Goal: Task Accomplishment & Management: Use online tool/utility

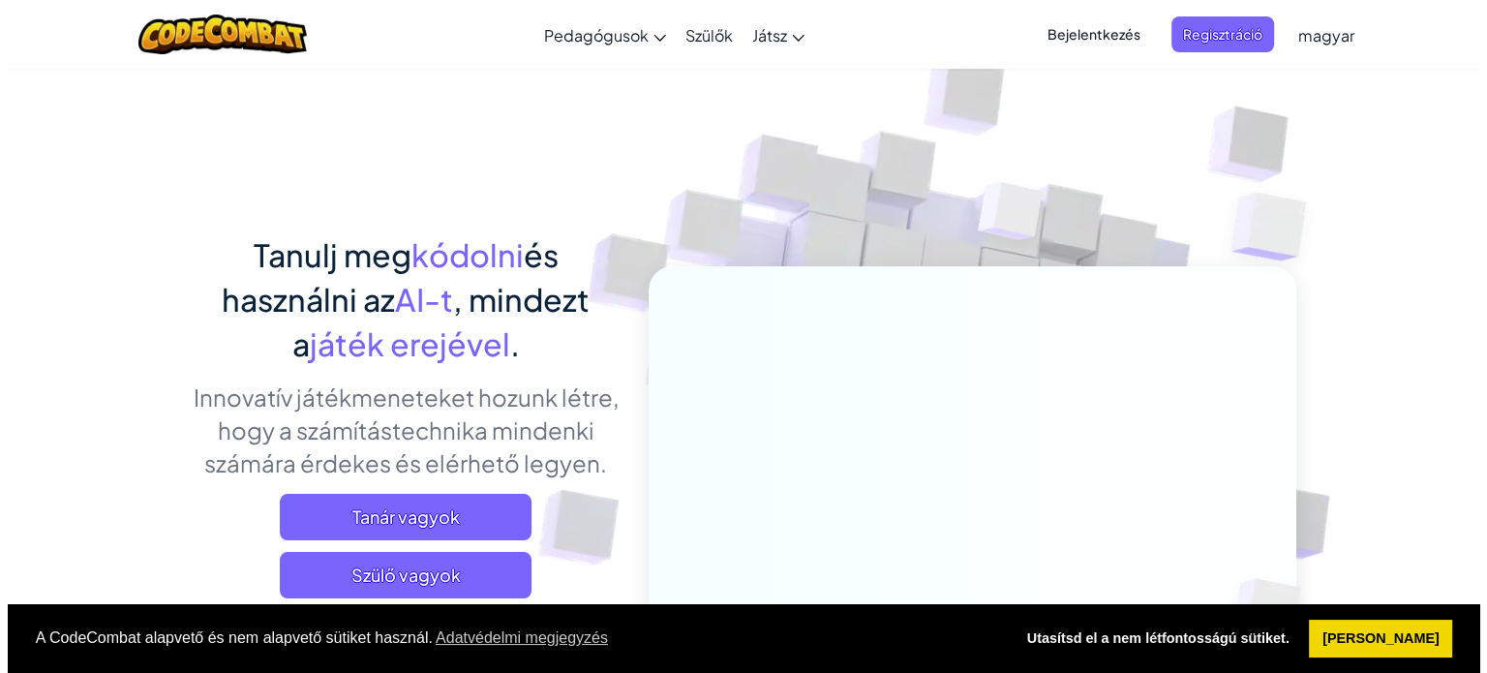
scroll to position [151, 0]
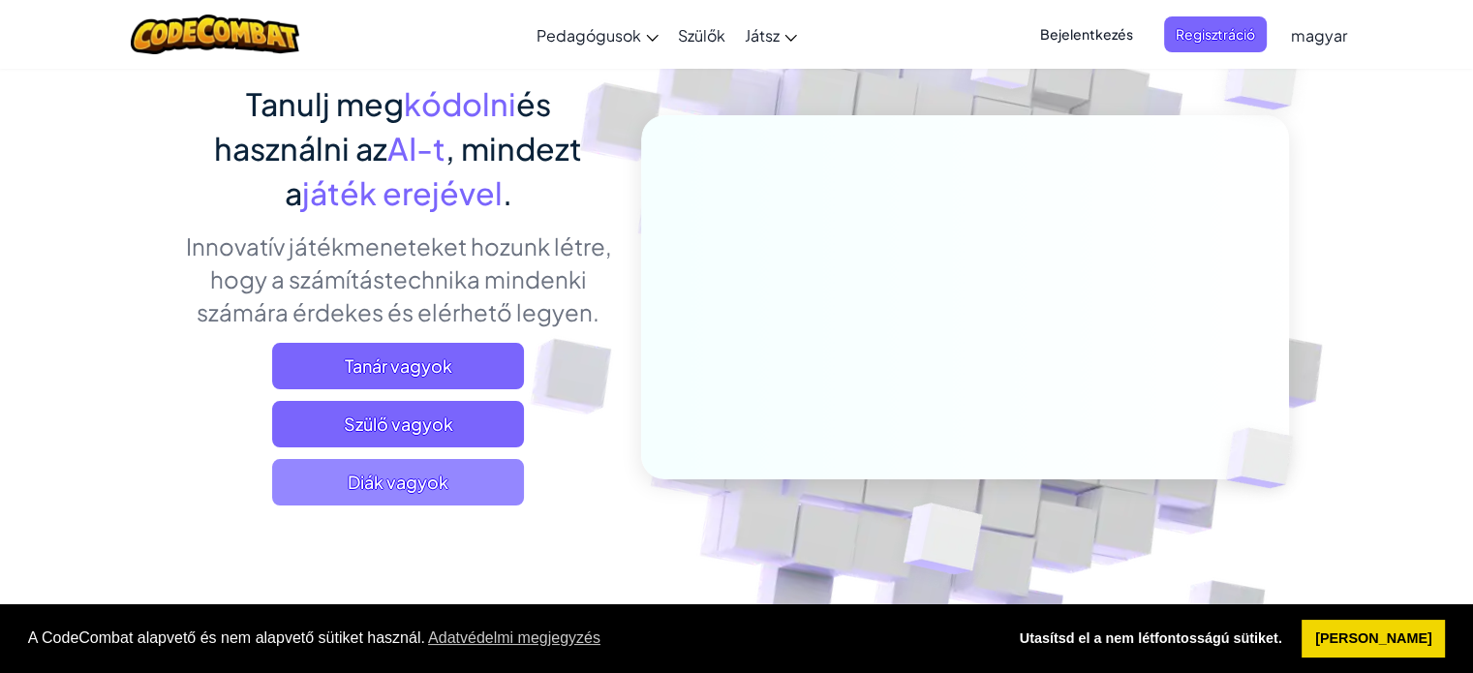
click at [352, 475] on span "Diák vagyok" at bounding box center [398, 482] width 252 height 46
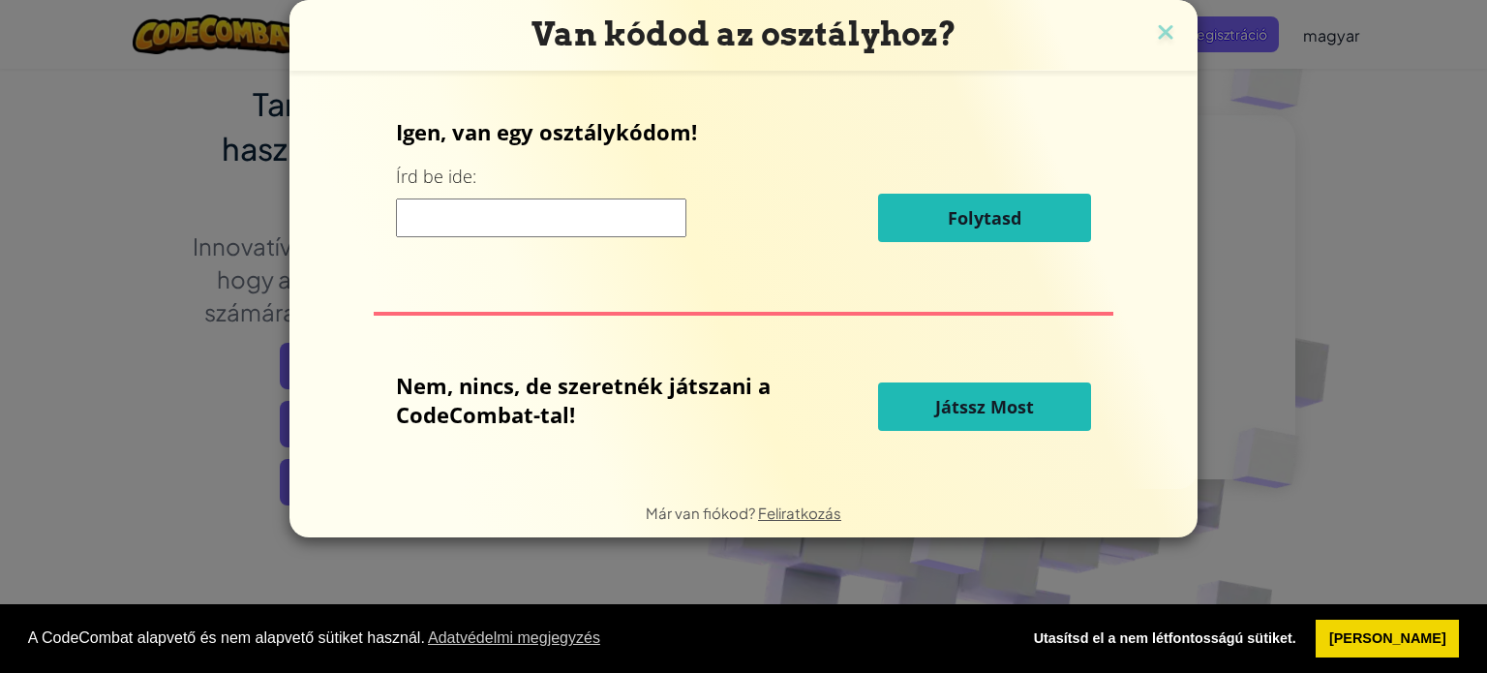
click at [612, 232] on input at bounding box center [541, 217] width 290 height 39
click at [959, 384] on button "Játssz Most" at bounding box center [984, 406] width 213 height 48
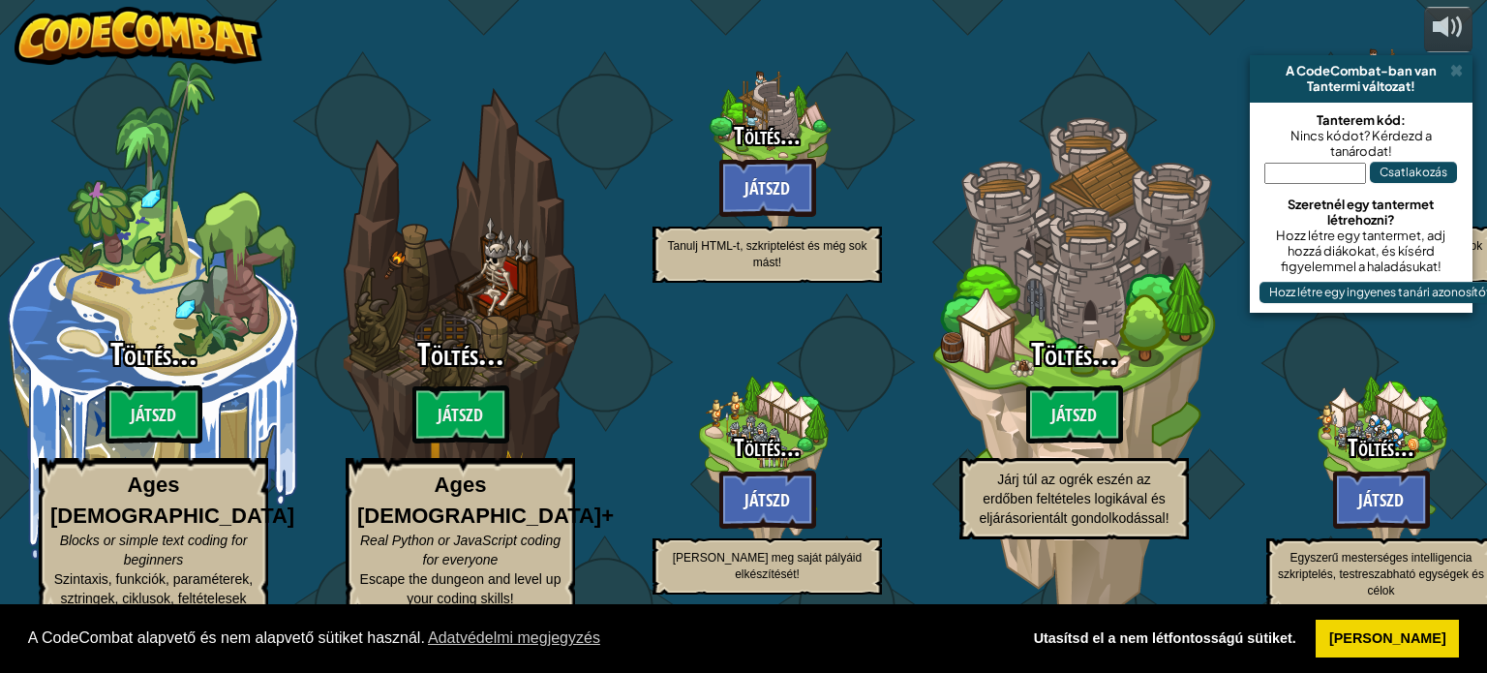
select select "hu"
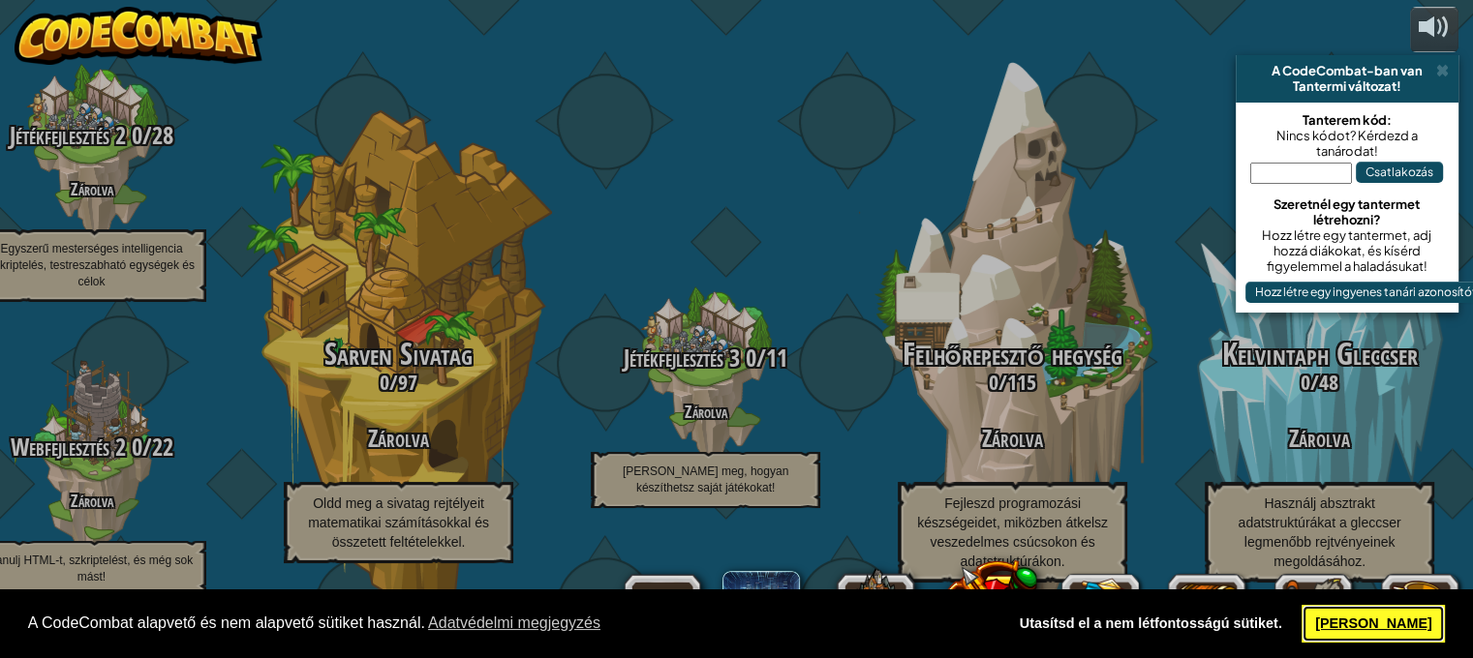
click at [1371, 634] on link "[PERSON_NAME]" at bounding box center [1372, 624] width 143 height 39
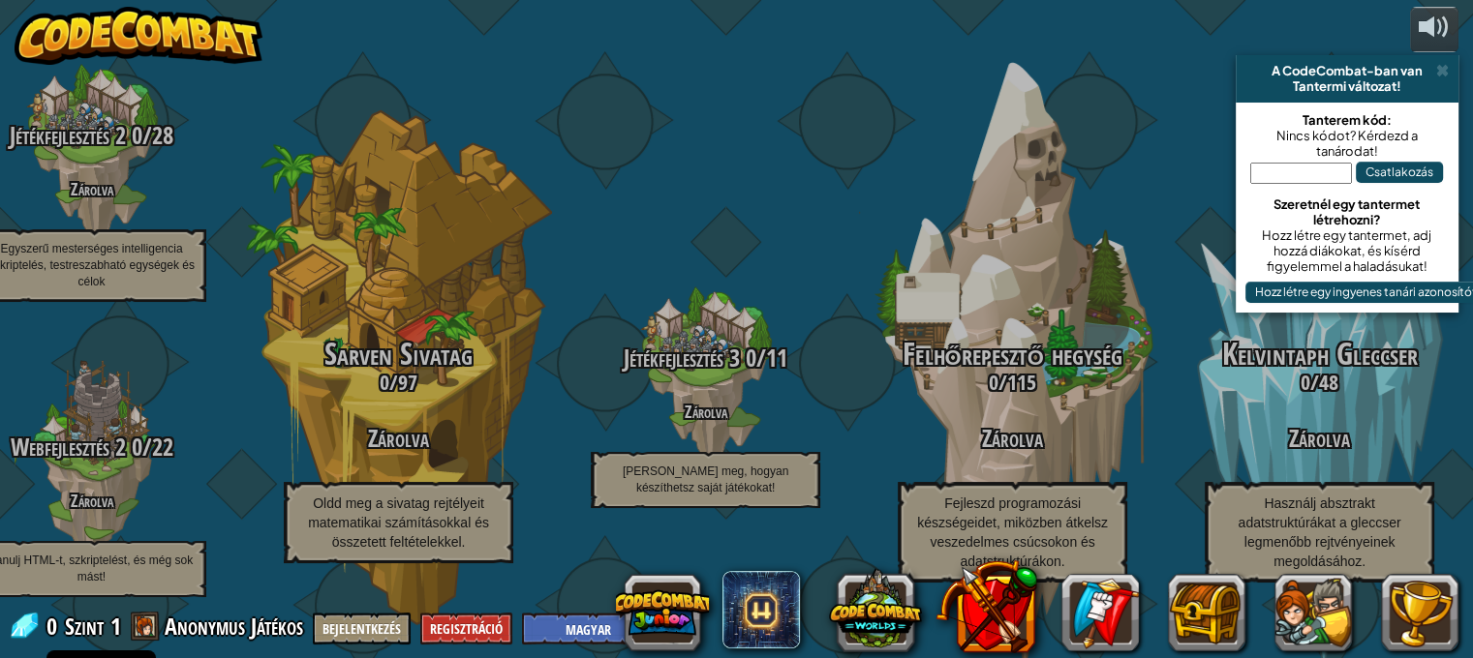
scroll to position [1, 0]
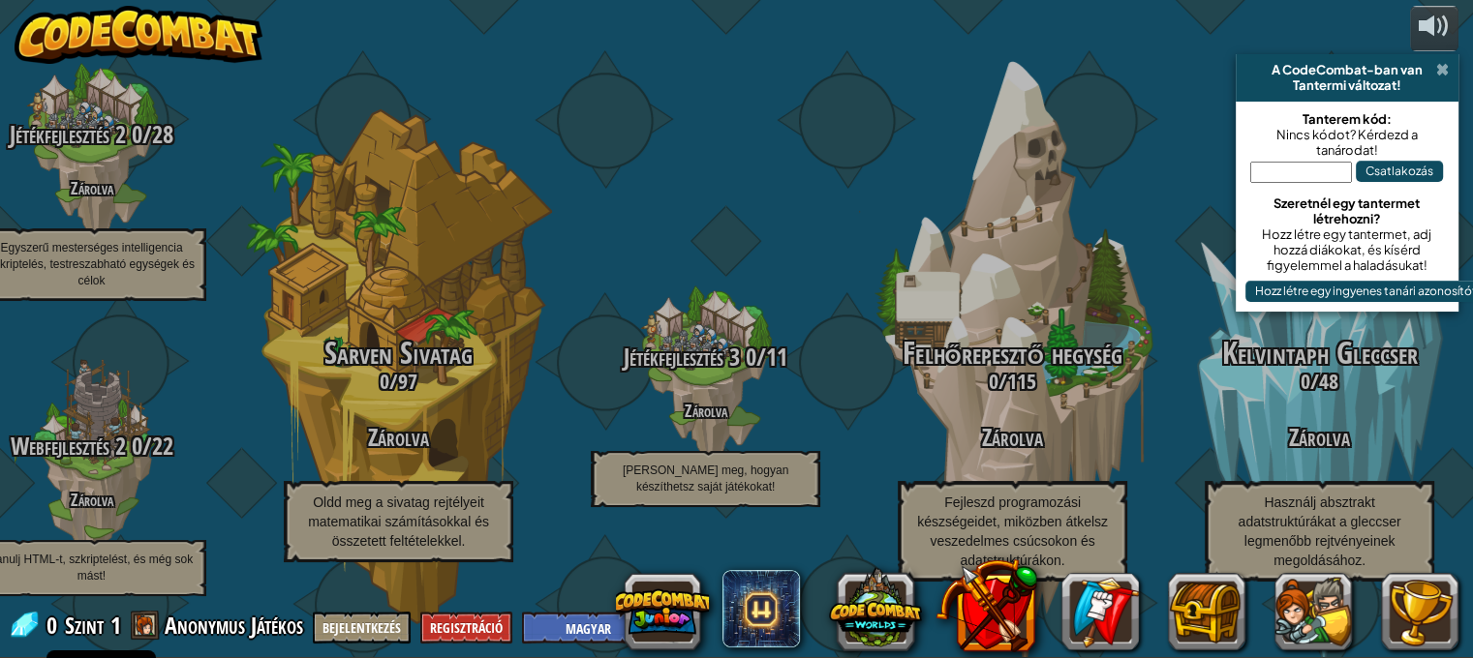
click at [1442, 65] on span at bounding box center [1442, 69] width 13 height 15
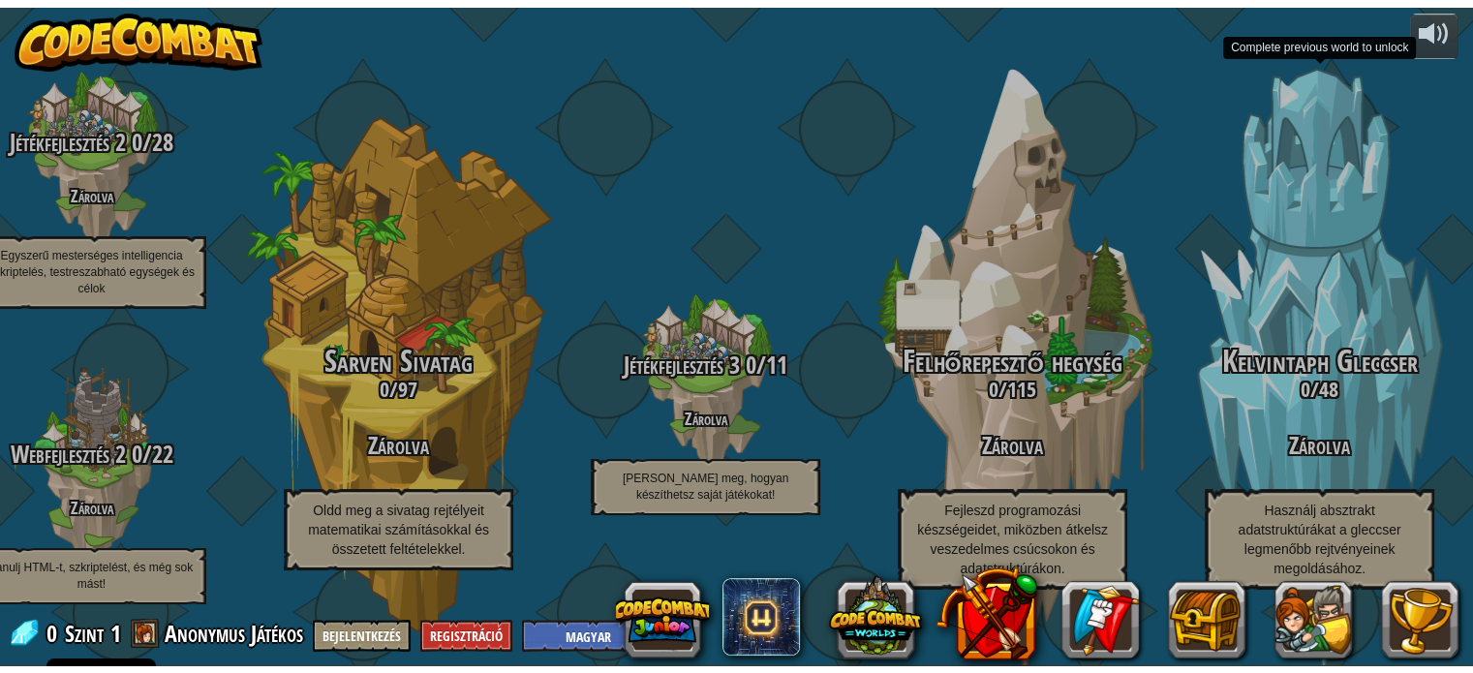
scroll to position [0, 0]
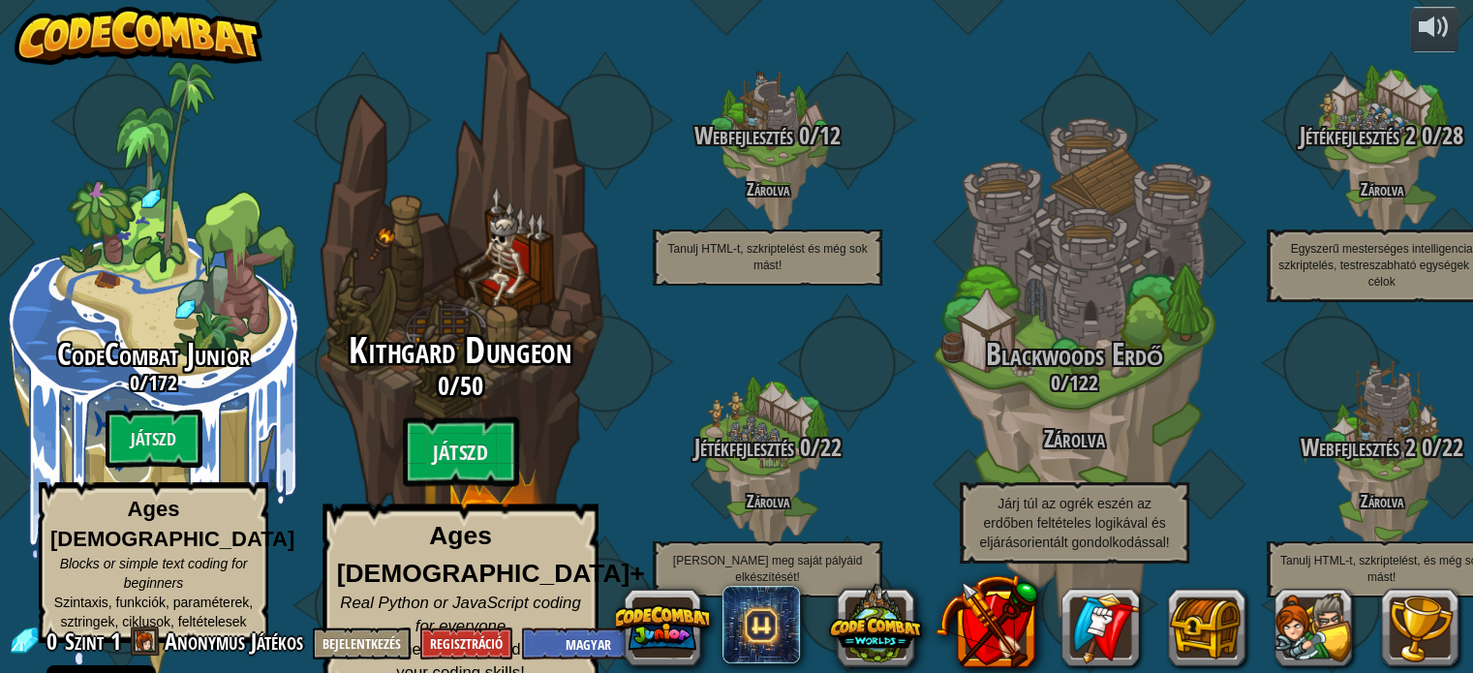
click at [418, 407] on div "Kithgard Dungeon 0 / 50 Játszd Ages [DEMOGRAPHIC_DATA]+ Real Python or JavaScri…" at bounding box center [460, 514] width 368 height 367
select select "hu"
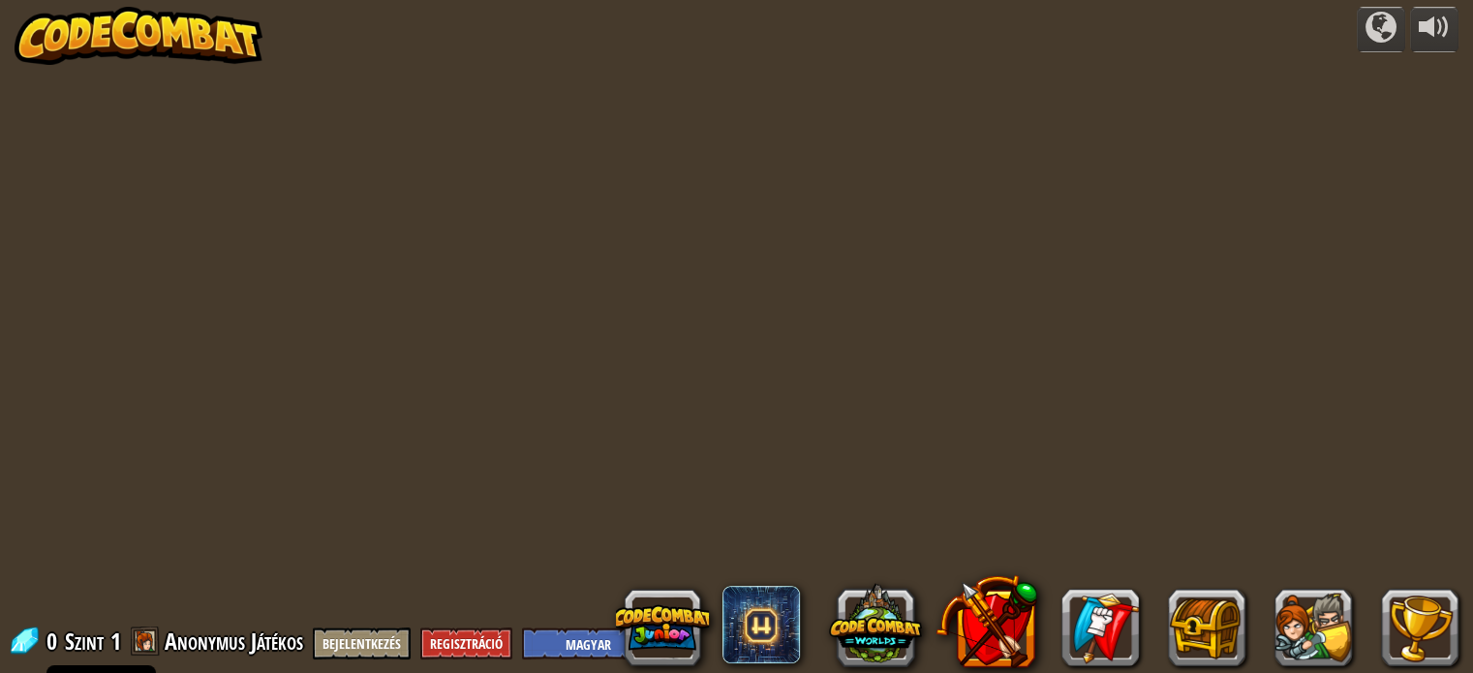
select select "hu"
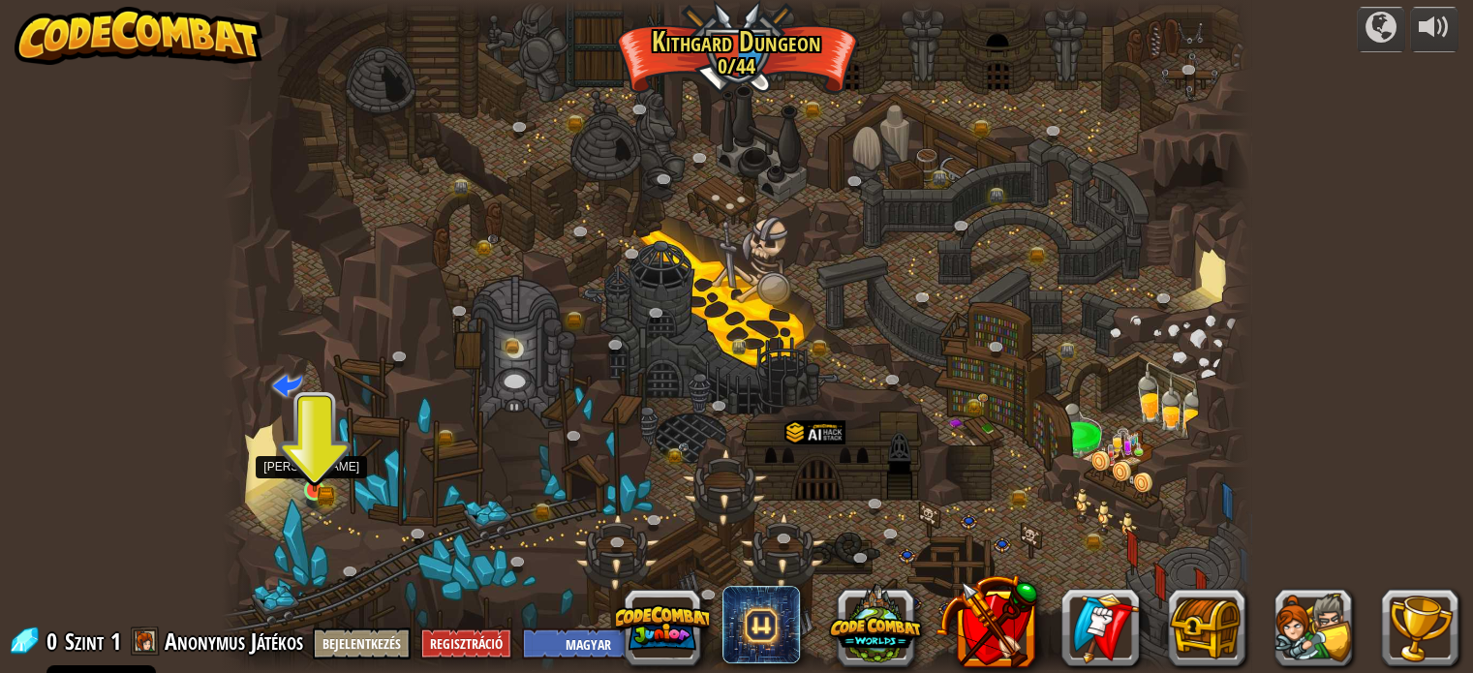
click at [309, 476] on img at bounding box center [314, 464] width 25 height 55
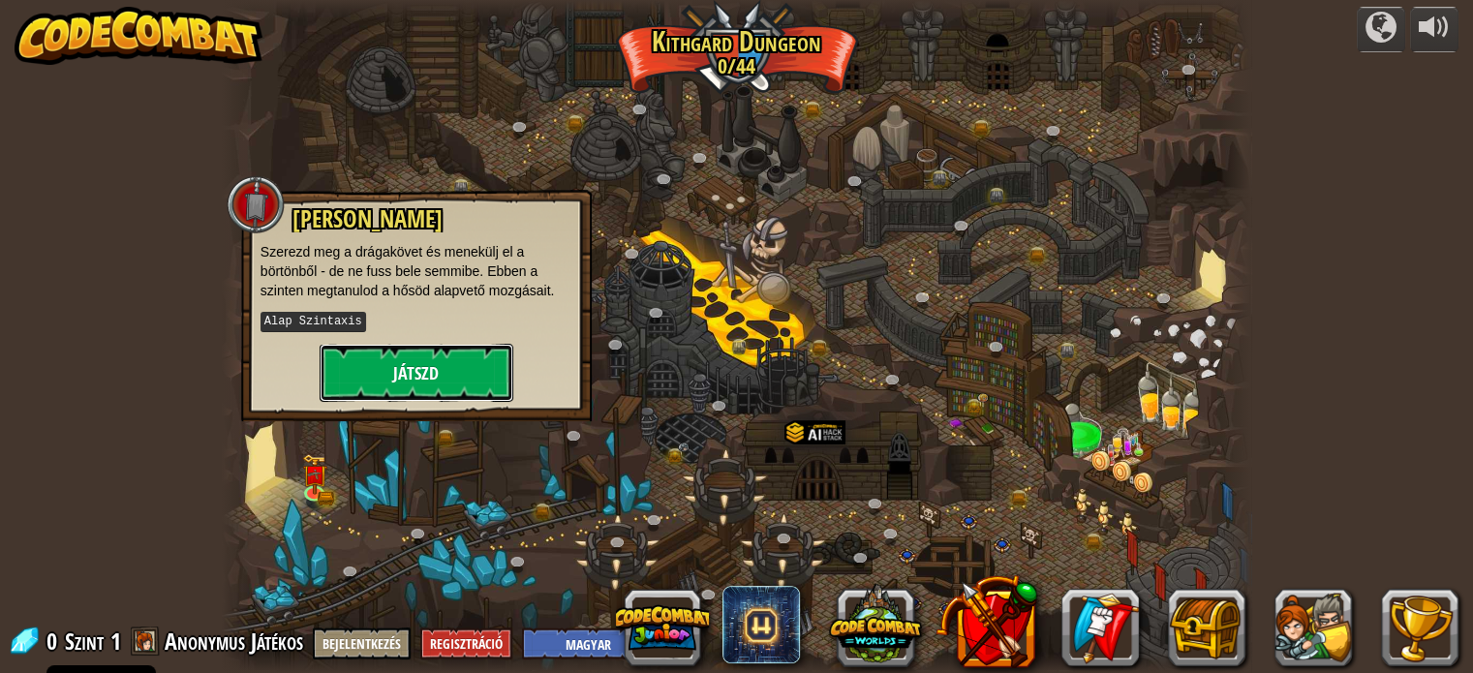
click at [411, 375] on button "Játszd" at bounding box center [417, 373] width 194 height 58
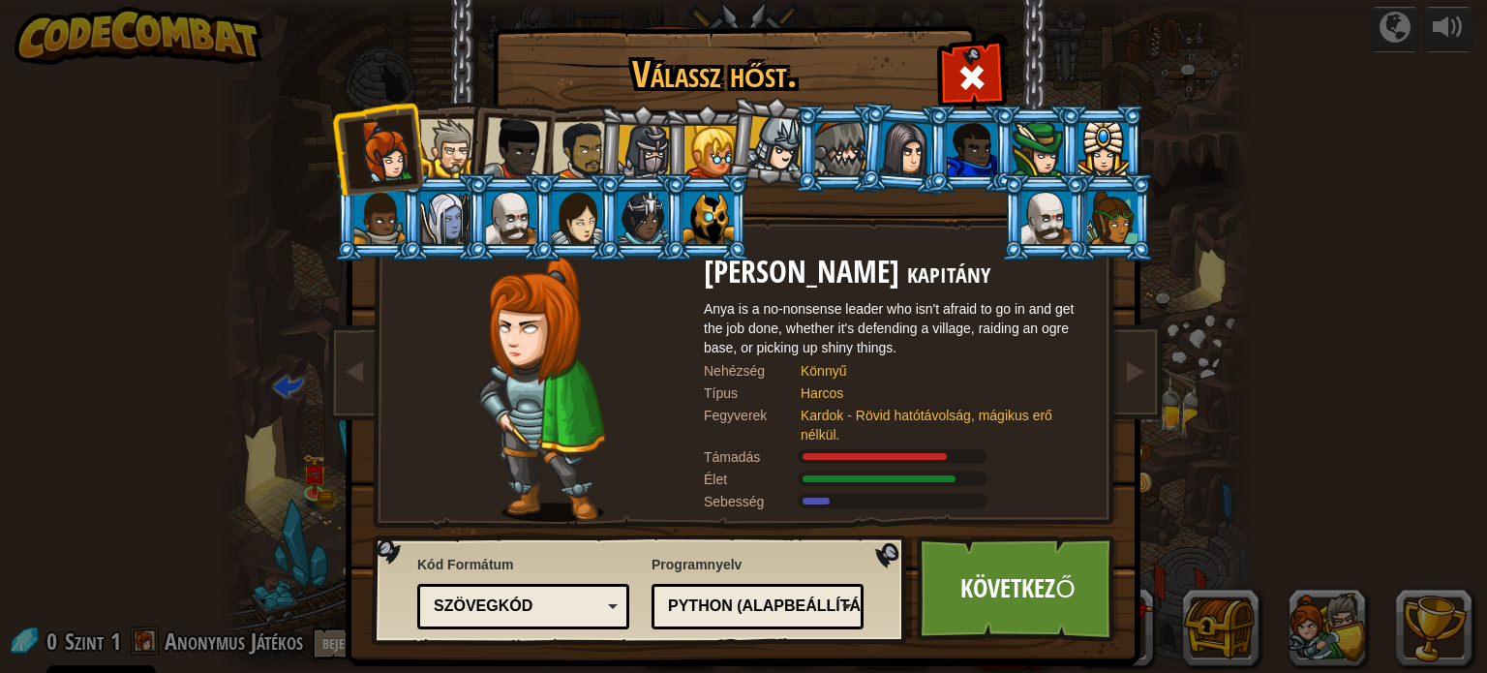
click at [441, 137] on div at bounding box center [449, 148] width 59 height 59
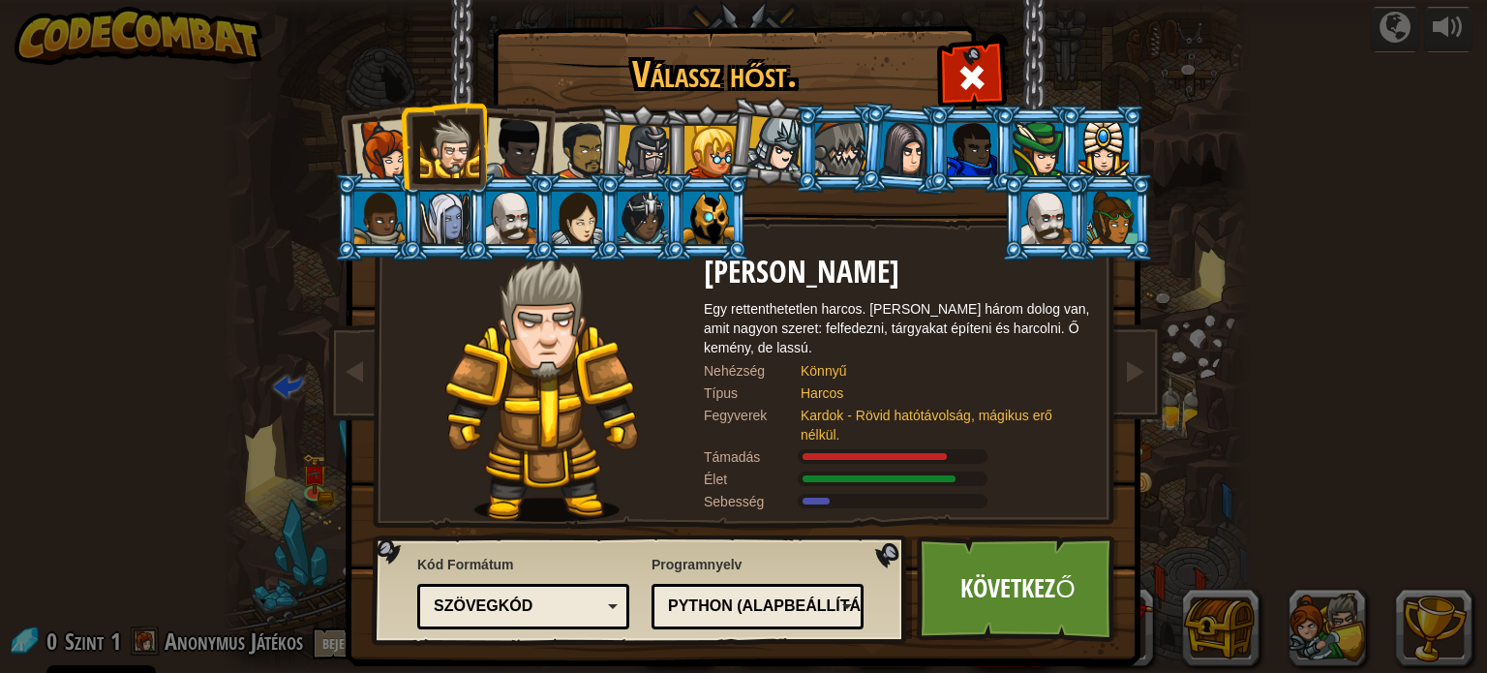
click at [900, 142] on div at bounding box center [906, 148] width 54 height 55
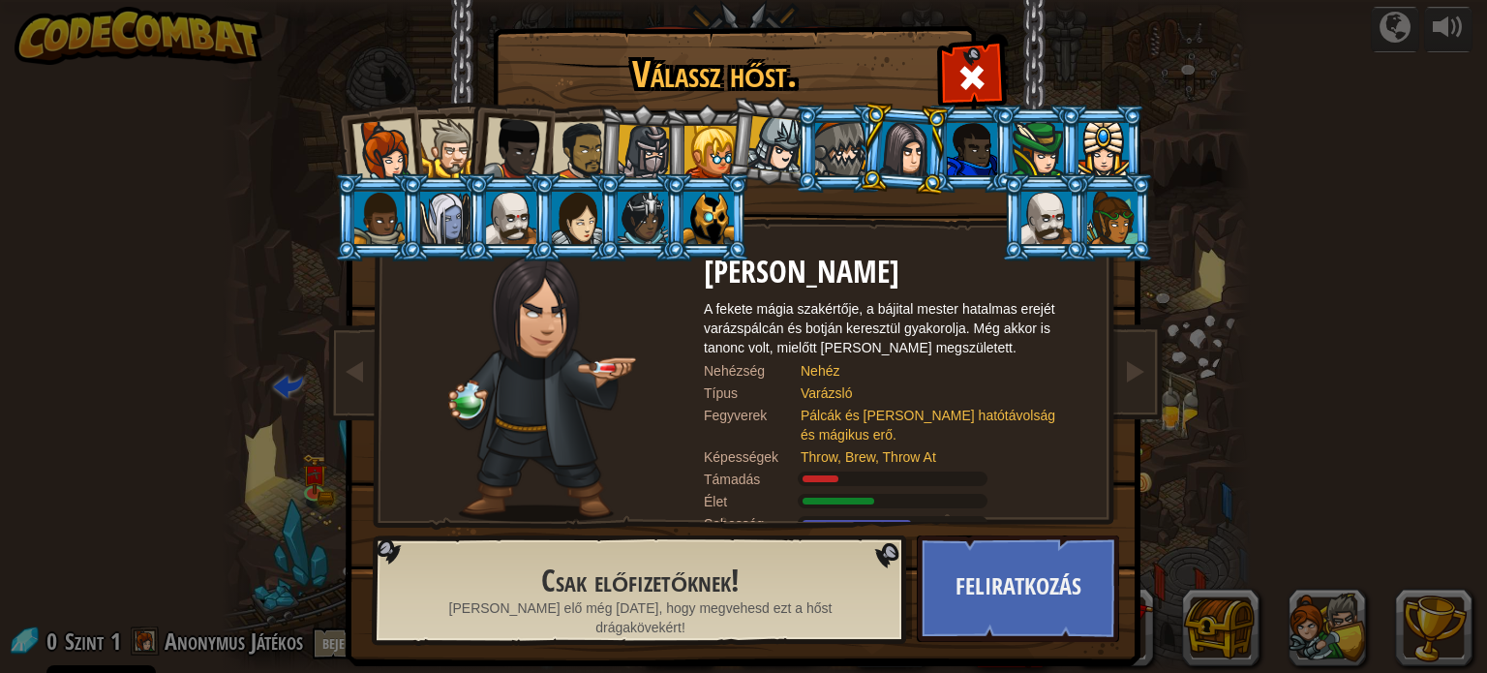
click at [562, 220] on div at bounding box center [577, 218] width 50 height 52
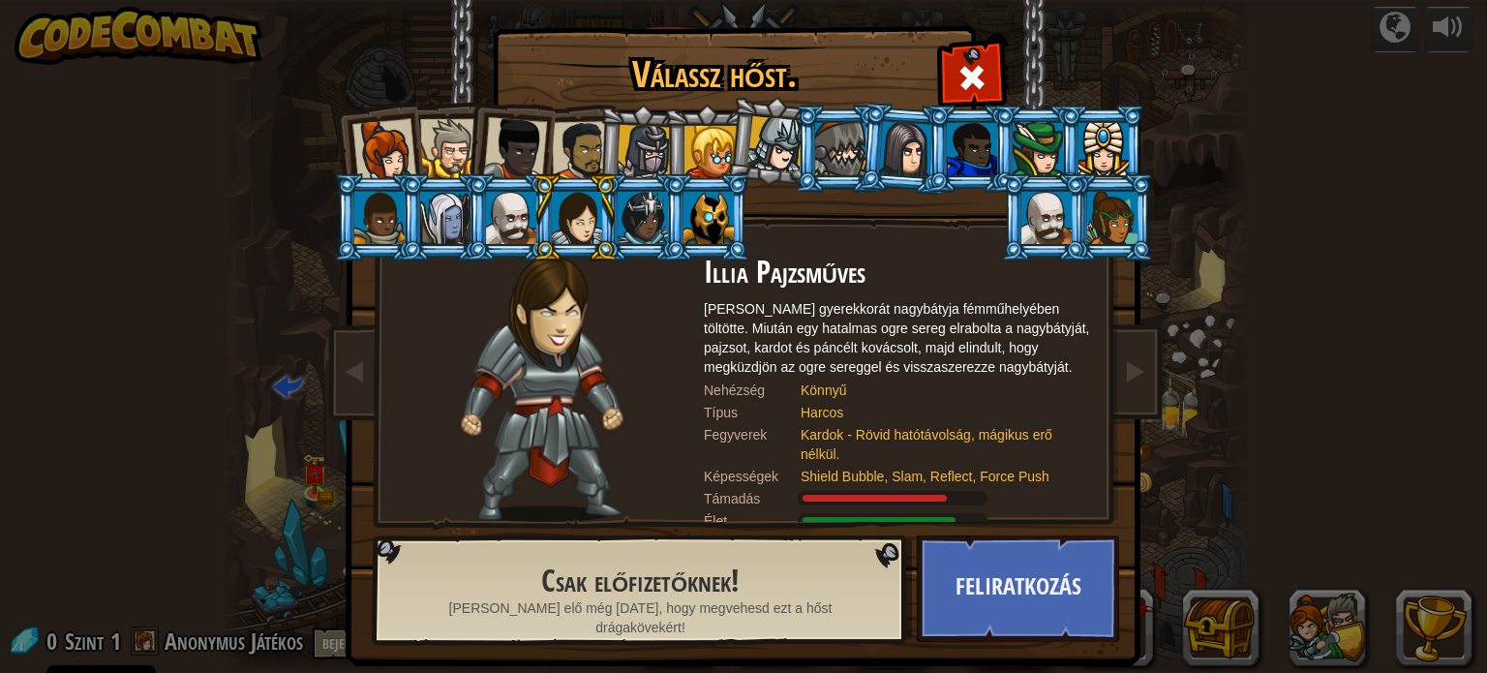
click at [375, 165] on div at bounding box center [384, 151] width 64 height 64
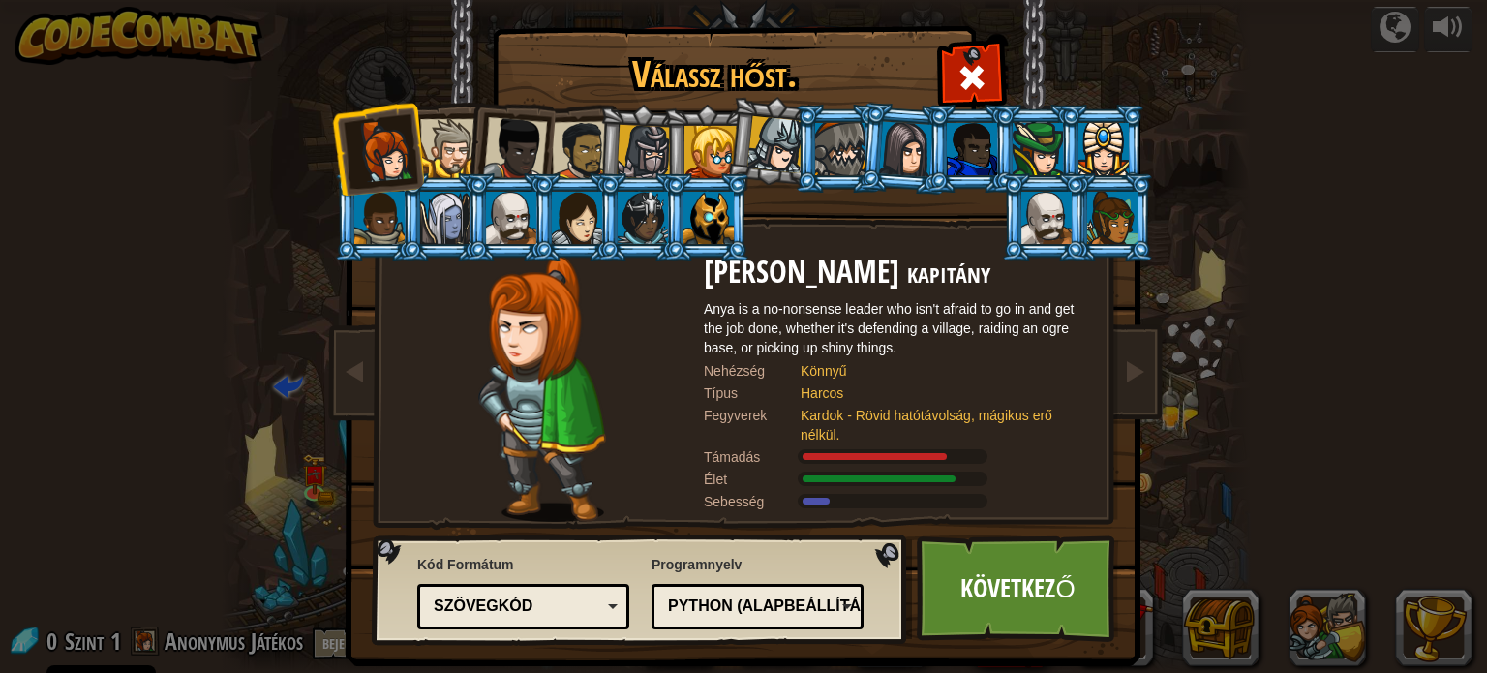
click at [608, 602] on div "Szövegkód" at bounding box center [523, 607] width 187 height 30
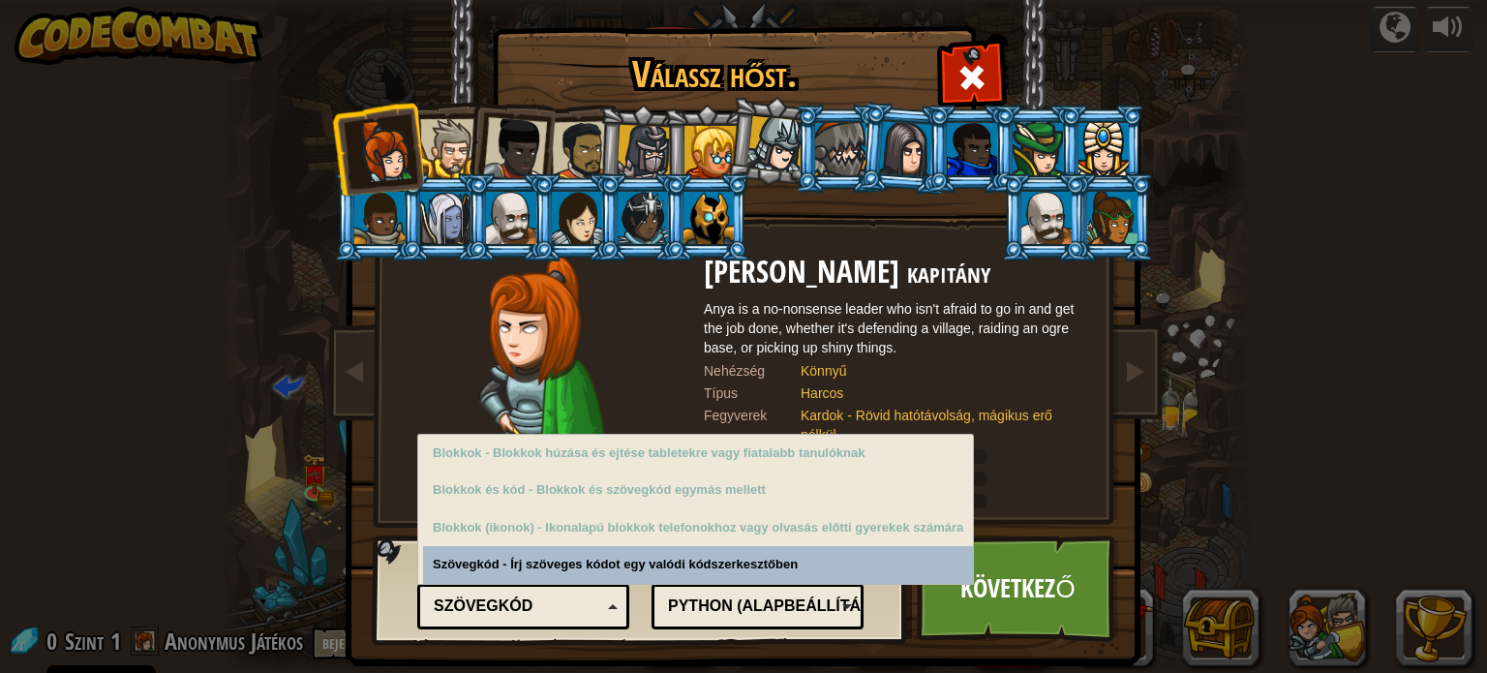
click at [608, 602] on div "Szövegkód" at bounding box center [523, 607] width 187 height 30
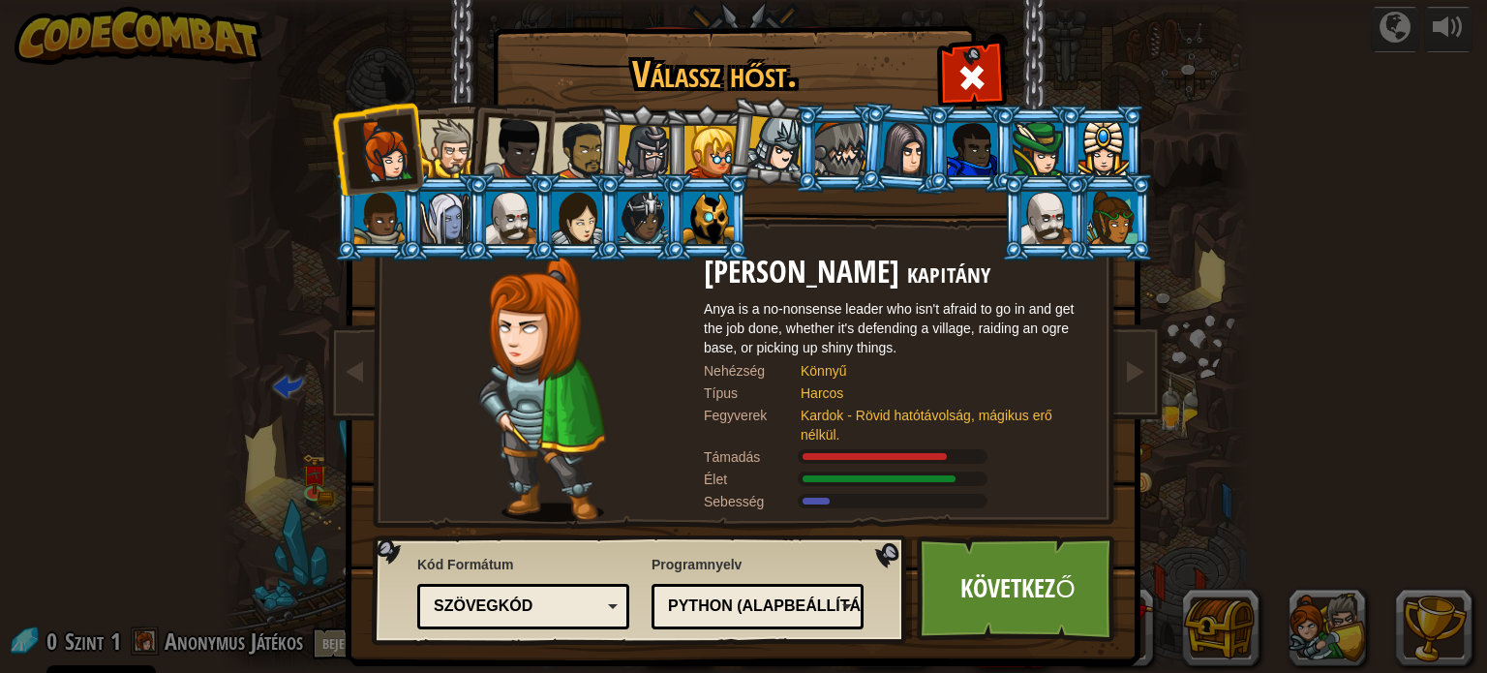
click at [849, 593] on div "Python (Alapbeállítás) JavaScript Lua C++ Java (Kísérleti) Python (Alapbeállítá…" at bounding box center [758, 607] width 212 height 46
click at [881, 558] on div "Kód Formátum Szövegkód Blokkok és kód Blokkok Blokkok (ikonok) Szövegkód Blokko…" at bounding box center [641, 589] width 524 height 99
click at [1015, 598] on link "Következő" at bounding box center [1018, 588] width 202 height 107
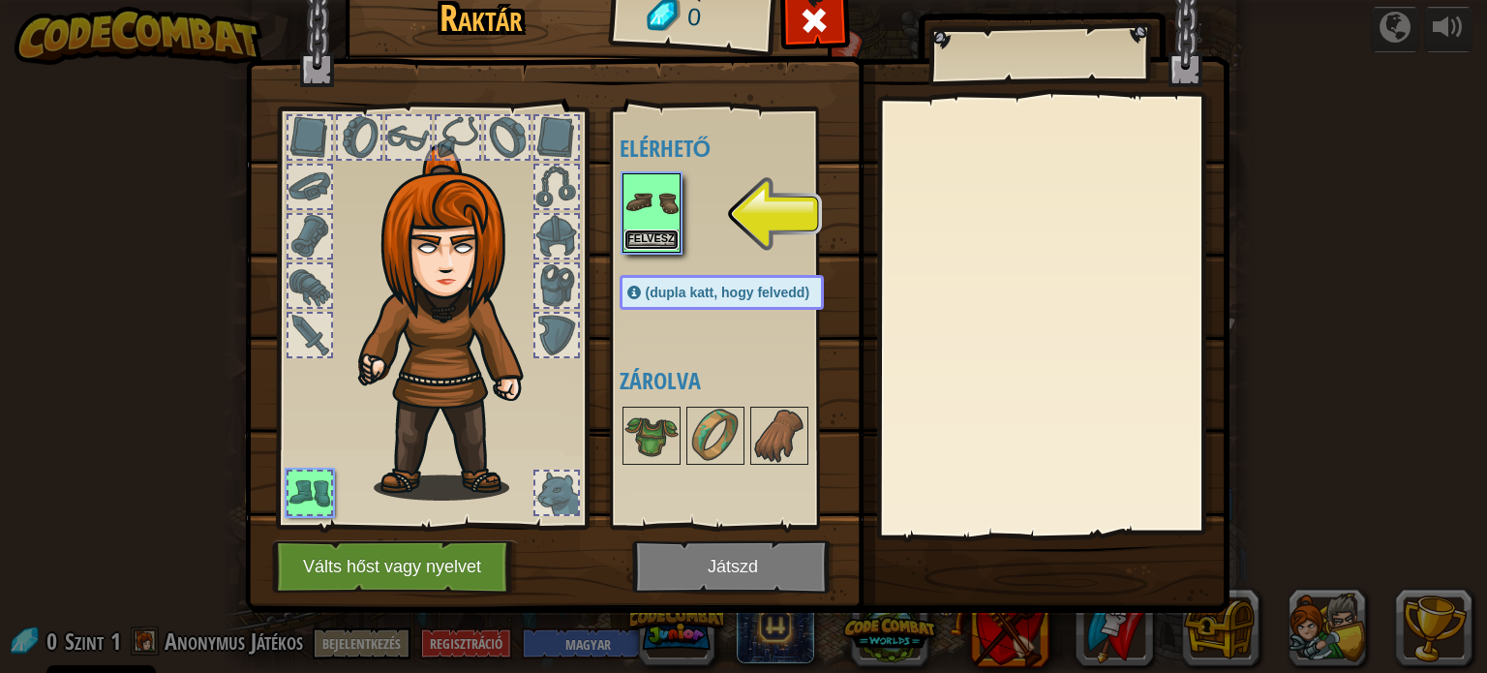
click at [672, 235] on button "Felvesz" at bounding box center [651, 239] width 54 height 20
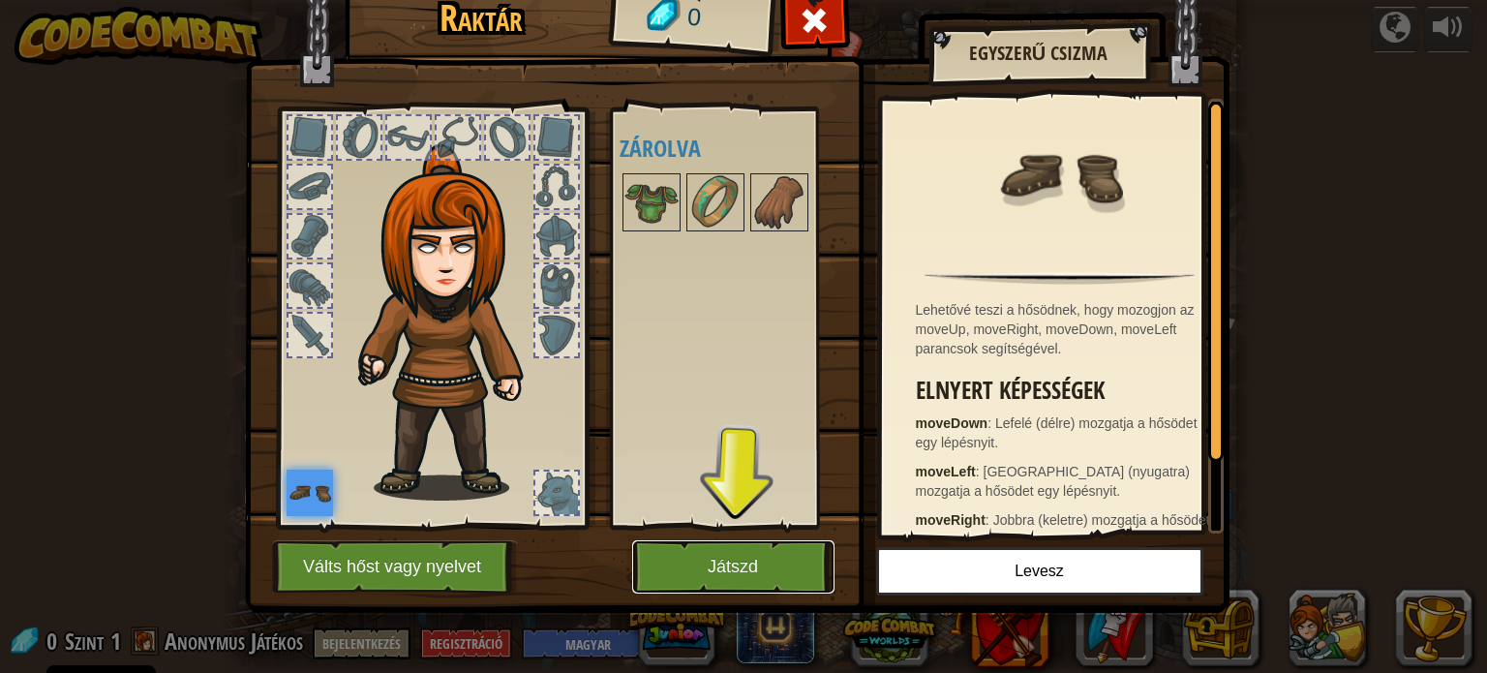
click at [767, 557] on button "Játszd" at bounding box center [733, 566] width 202 height 53
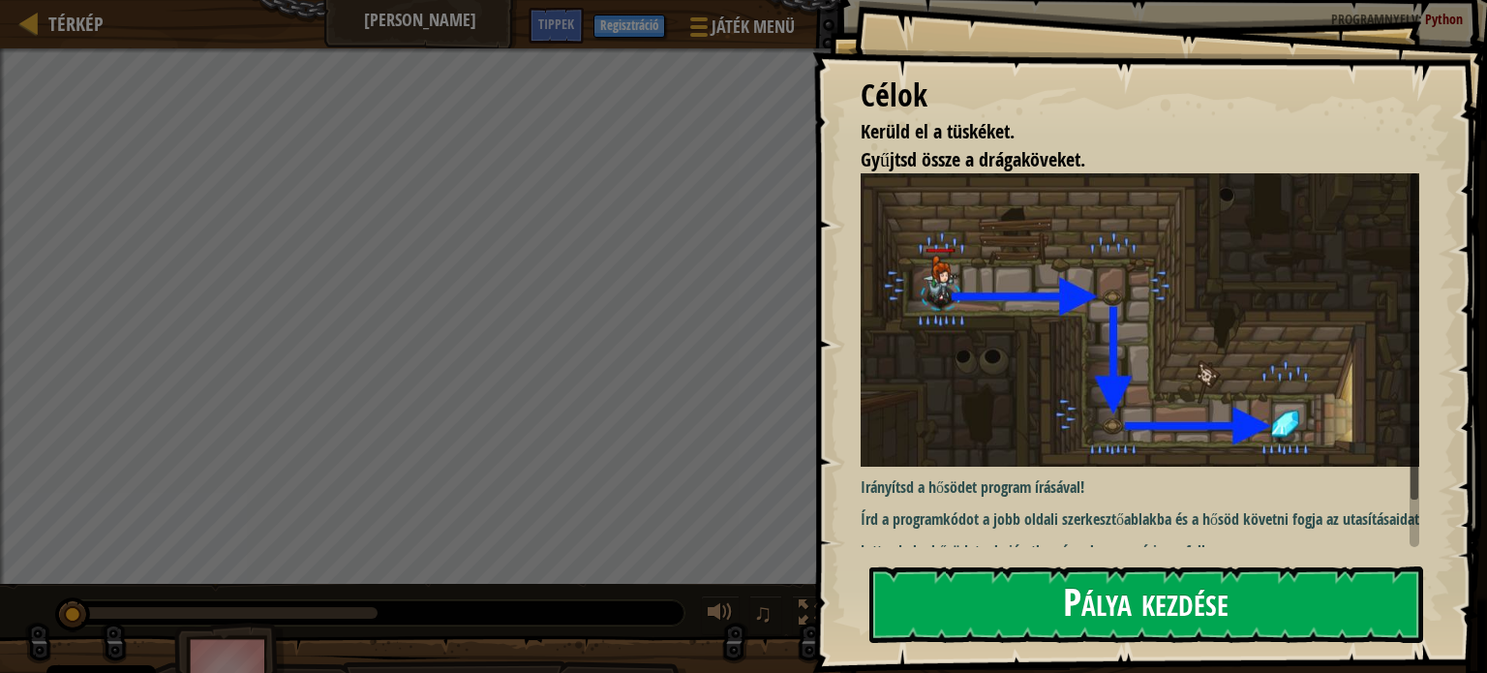
click at [984, 576] on button "Pálya kezdése" at bounding box center [1146, 604] width 554 height 76
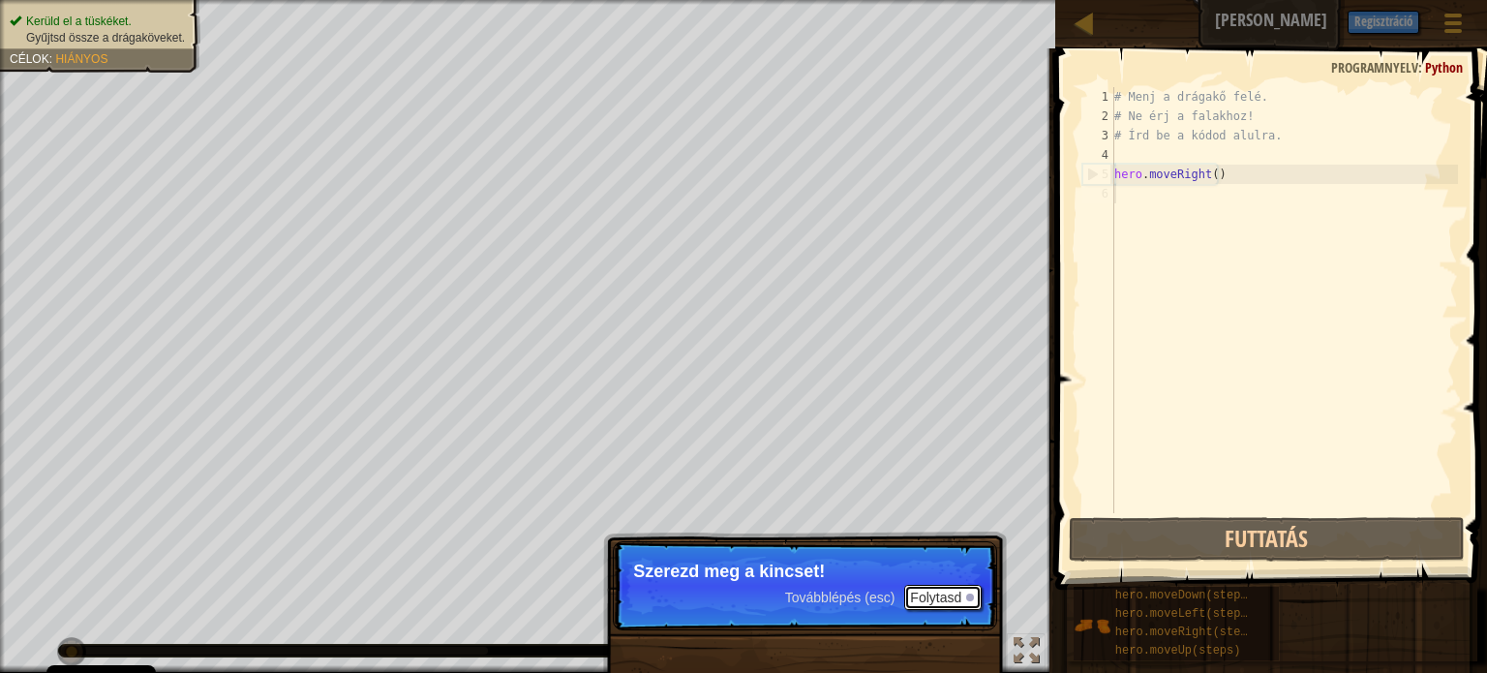
click at [968, 585] on button "Folytasd" at bounding box center [942, 597] width 77 height 25
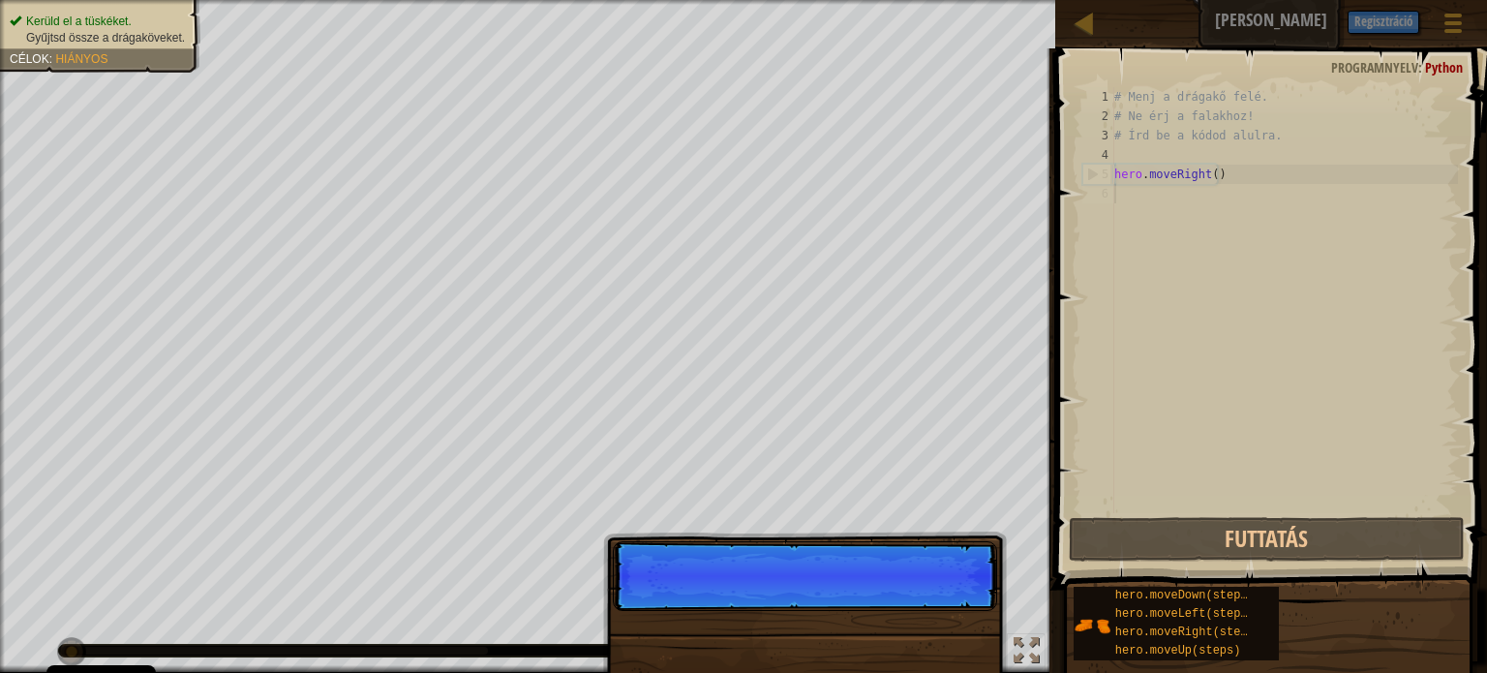
scroll to position [9, 0]
